Goal: Task Accomplishment & Management: Complete application form

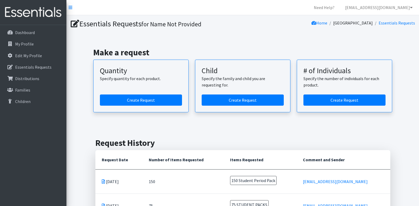
scroll to position [45, 0]
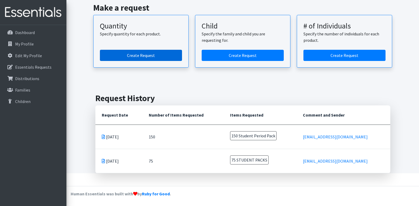
click at [137, 56] on link "Create Request" at bounding box center [141, 55] width 82 height 11
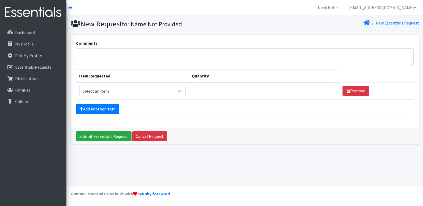
click at [183, 91] on select "Select an item Adult Period Pack Student Period Pack" at bounding box center [132, 91] width 106 height 10
select select "7757"
click at [79, 86] on select "Select an item Adult Period Pack Student Period Pack" at bounding box center [132, 91] width 106 height 10
click at [283, 92] on input "Quantity" at bounding box center [264, 91] width 144 height 10
type input "150"
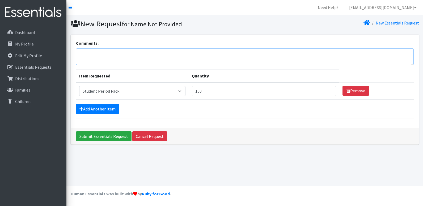
drag, startPoint x: 81, startPoint y: 52, endPoint x: 92, endPoint y: 53, distance: 10.6
click at [81, 52] on textarea "Comments:" at bounding box center [245, 56] width 338 height 16
click at [169, 53] on textarea "Based on previous order approximately [DATE] by previous Nurse." at bounding box center [245, 56] width 338 height 16
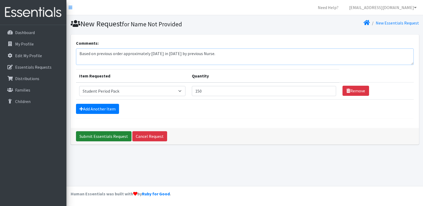
type textarea "Based on previous order approximately [DATE] in [DATE] by previous Nurse."
click at [102, 137] on input "Submit Essentials Request" at bounding box center [104, 136] width 56 height 10
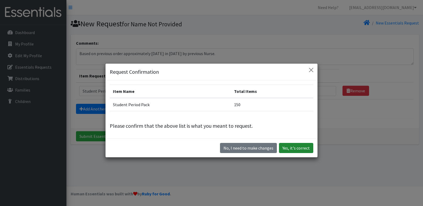
click at [296, 147] on button "Yes, it's correct" at bounding box center [296, 148] width 34 height 10
